Goal: Task Accomplishment & Management: Manage account settings

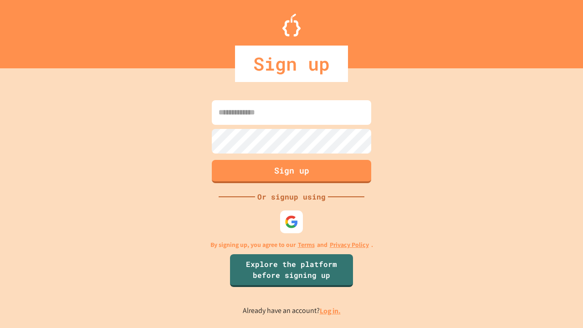
click at [331, 311] on link "Log in." at bounding box center [330, 311] width 21 height 10
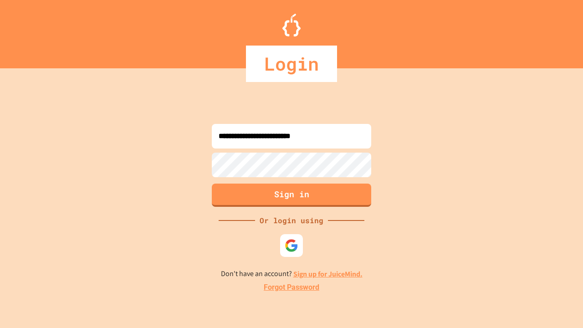
type input "**********"
